Goal: Find specific page/section: Find specific page/section

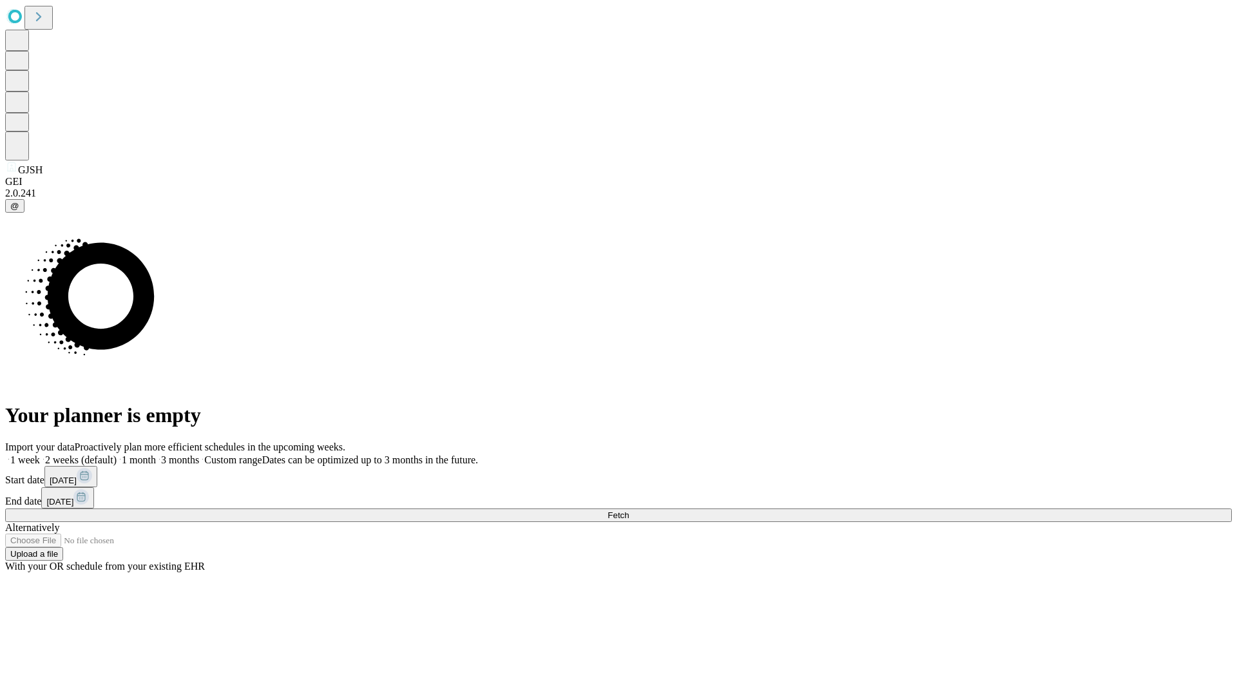
click at [629, 510] on span "Fetch" at bounding box center [618, 515] width 21 height 10
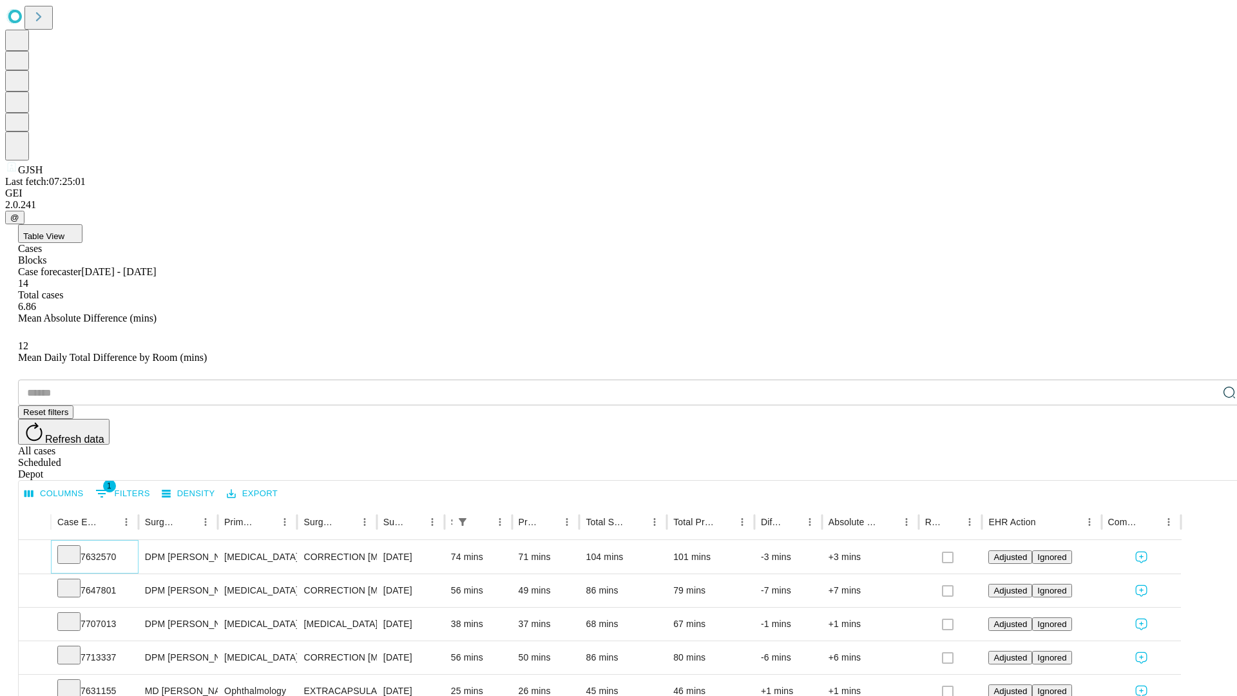
click at [75, 547] on icon at bounding box center [69, 553] width 13 height 13
